Goal: Information Seeking & Learning: Learn about a topic

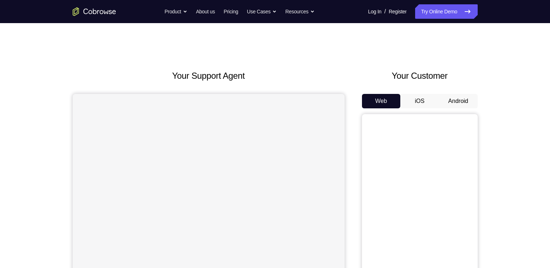
click at [459, 100] on button "Android" at bounding box center [458, 101] width 39 height 14
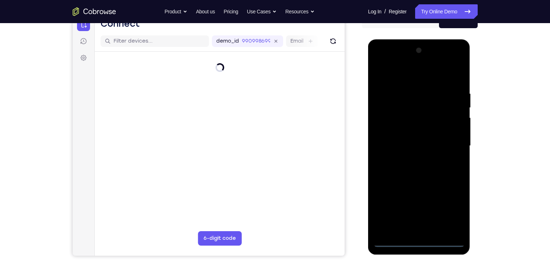
click at [417, 242] on div at bounding box center [418, 146] width 91 height 202
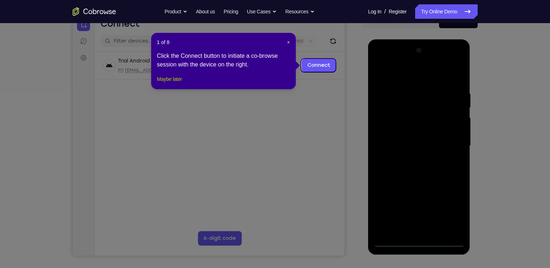
click at [175, 83] on button "Maybe later" at bounding box center [169, 79] width 25 height 9
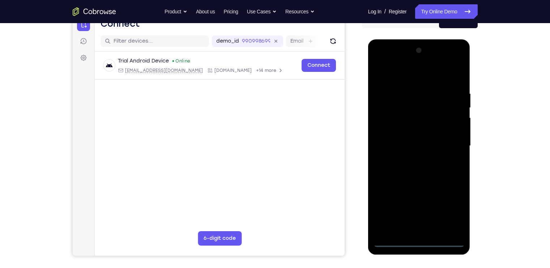
click at [452, 211] on div at bounding box center [418, 146] width 91 height 202
click at [420, 69] on div at bounding box center [418, 146] width 91 height 202
click at [448, 145] on div at bounding box center [418, 146] width 91 height 202
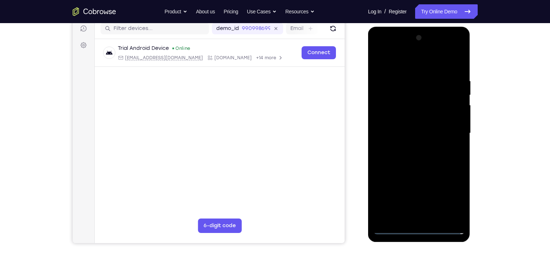
click at [412, 144] on div at bounding box center [418, 133] width 91 height 202
click at [420, 115] on div at bounding box center [418, 133] width 91 height 202
click at [411, 128] on div at bounding box center [418, 133] width 91 height 202
click at [420, 117] on div at bounding box center [418, 133] width 91 height 202
drag, startPoint x: 423, startPoint y: 66, endPoint x: 424, endPoint y: 22, distance: 43.7
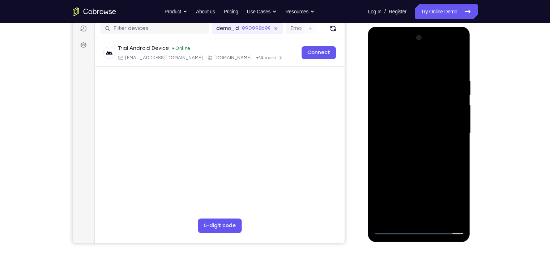
click at [424, 27] on html "Online web based iOS Simulators and Android Emulators. Run iPhone, iPad, Mobile…" at bounding box center [419, 135] width 103 height 217
click at [460, 60] on div at bounding box center [418, 133] width 91 height 202
click at [436, 217] on div at bounding box center [418, 133] width 91 height 202
click at [420, 170] on div at bounding box center [418, 133] width 91 height 202
click at [395, 228] on div at bounding box center [418, 133] width 91 height 202
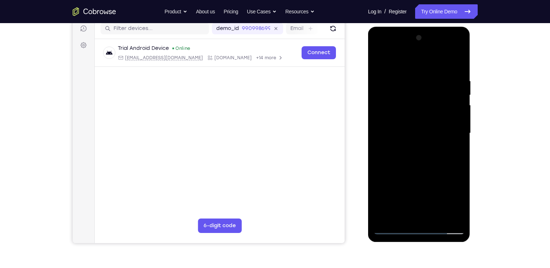
click at [453, 219] on div at bounding box center [418, 133] width 91 height 202
click at [459, 59] on div at bounding box center [418, 133] width 91 height 202
click at [426, 170] on div at bounding box center [418, 133] width 91 height 202
click at [396, 65] on div at bounding box center [418, 133] width 91 height 202
click at [410, 195] on div at bounding box center [418, 133] width 91 height 202
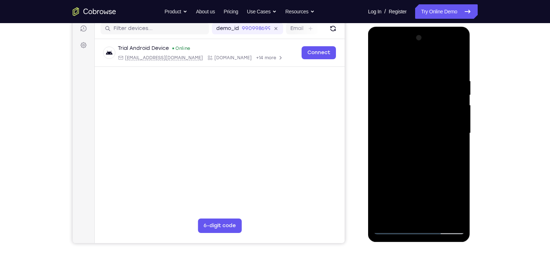
click at [437, 218] on div at bounding box center [418, 133] width 91 height 202
click at [449, 48] on div at bounding box center [418, 133] width 91 height 202
click at [403, 59] on div at bounding box center [418, 133] width 91 height 202
click at [449, 144] on div at bounding box center [418, 133] width 91 height 202
drag, startPoint x: 408, startPoint y: 182, endPoint x: 409, endPoint y: 164, distance: 17.7
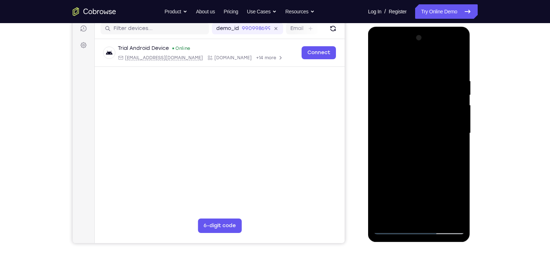
click at [409, 164] on div at bounding box center [418, 133] width 91 height 202
click at [384, 107] on div at bounding box center [418, 133] width 91 height 202
drag, startPoint x: 431, startPoint y: 117, endPoint x: 430, endPoint y: 153, distance: 36.2
click at [430, 153] on div at bounding box center [418, 133] width 91 height 202
click at [378, 60] on div at bounding box center [418, 133] width 91 height 202
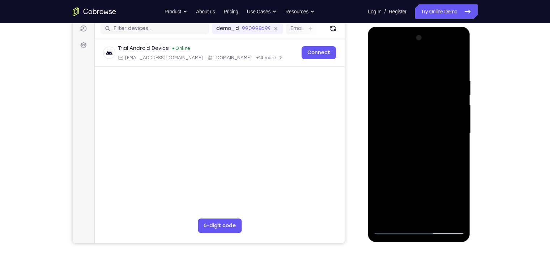
drag, startPoint x: 427, startPoint y: 202, endPoint x: 421, endPoint y: 165, distance: 37.3
click at [421, 165] on div at bounding box center [418, 133] width 91 height 202
drag, startPoint x: 416, startPoint y: 198, endPoint x: 416, endPoint y: 154, distance: 43.4
click at [416, 154] on div at bounding box center [418, 133] width 91 height 202
drag, startPoint x: 409, startPoint y: 205, endPoint x: 413, endPoint y: 143, distance: 62.3
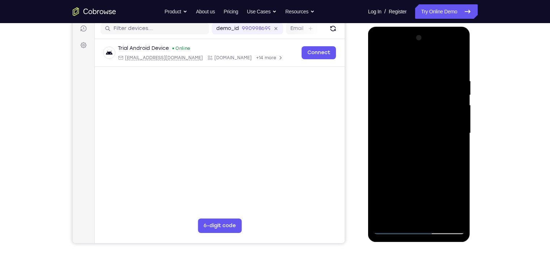
click at [413, 143] on div at bounding box center [418, 133] width 91 height 202
drag, startPoint x: 410, startPoint y: 170, endPoint x: 412, endPoint y: 90, distance: 79.9
click at [412, 90] on div at bounding box center [418, 133] width 91 height 202
drag, startPoint x: 411, startPoint y: 140, endPoint x: 419, endPoint y: 85, distance: 55.5
click at [419, 85] on div at bounding box center [418, 133] width 91 height 202
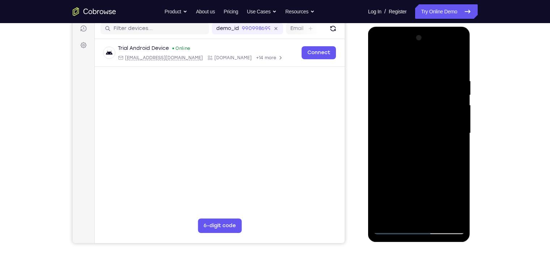
click at [395, 116] on div at bounding box center [418, 133] width 91 height 202
drag, startPoint x: 404, startPoint y: 133, endPoint x: 403, endPoint y: 181, distance: 48.4
click at [403, 181] on div at bounding box center [418, 133] width 91 height 202
click at [386, 214] on div at bounding box center [418, 133] width 91 height 202
click at [386, 219] on div at bounding box center [418, 133] width 91 height 202
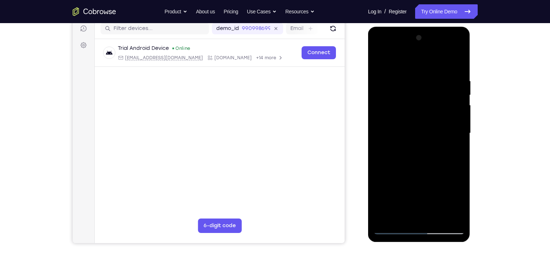
click at [458, 59] on div at bounding box center [418, 133] width 91 height 202
click at [450, 218] on div at bounding box center [418, 133] width 91 height 202
click at [391, 126] on div at bounding box center [418, 133] width 91 height 202
